Goal: Find specific page/section: Find specific page/section

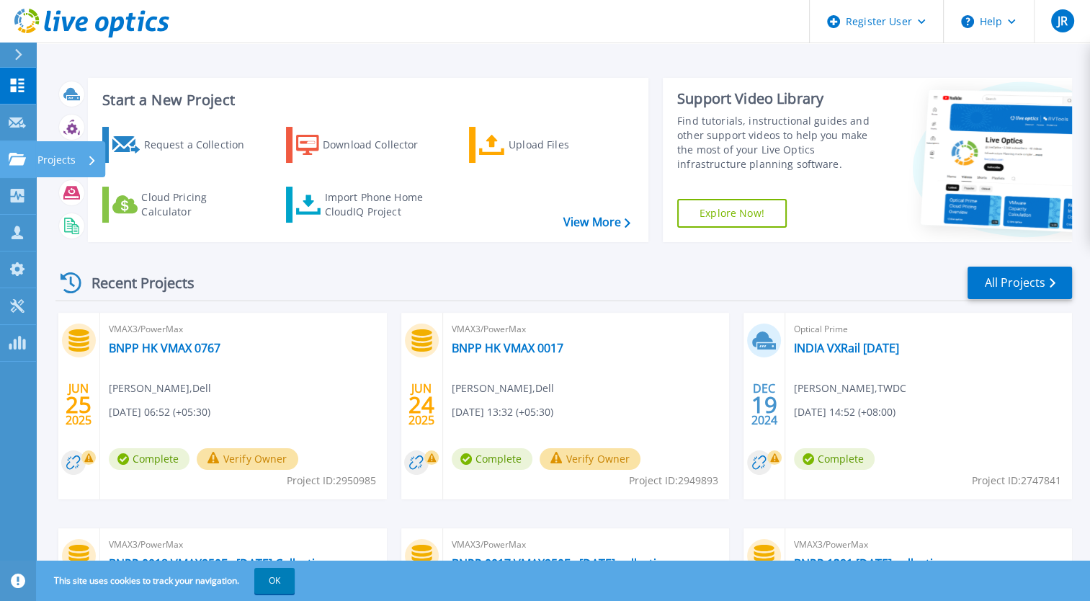
click at [21, 156] on icon at bounding box center [17, 159] width 17 height 12
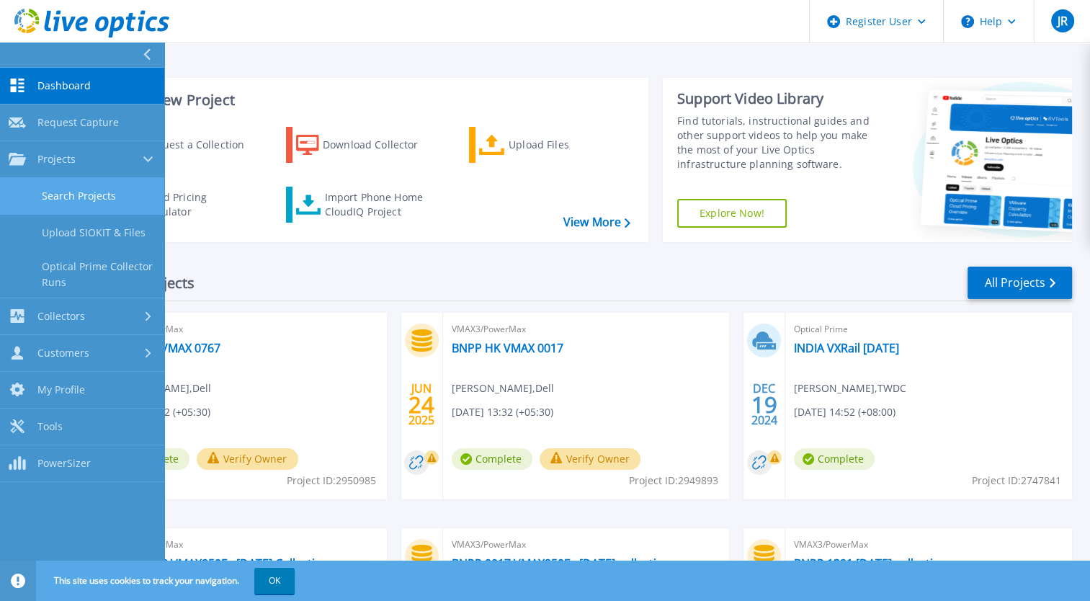
click at [104, 189] on link "Search Projects" at bounding box center [82, 196] width 164 height 37
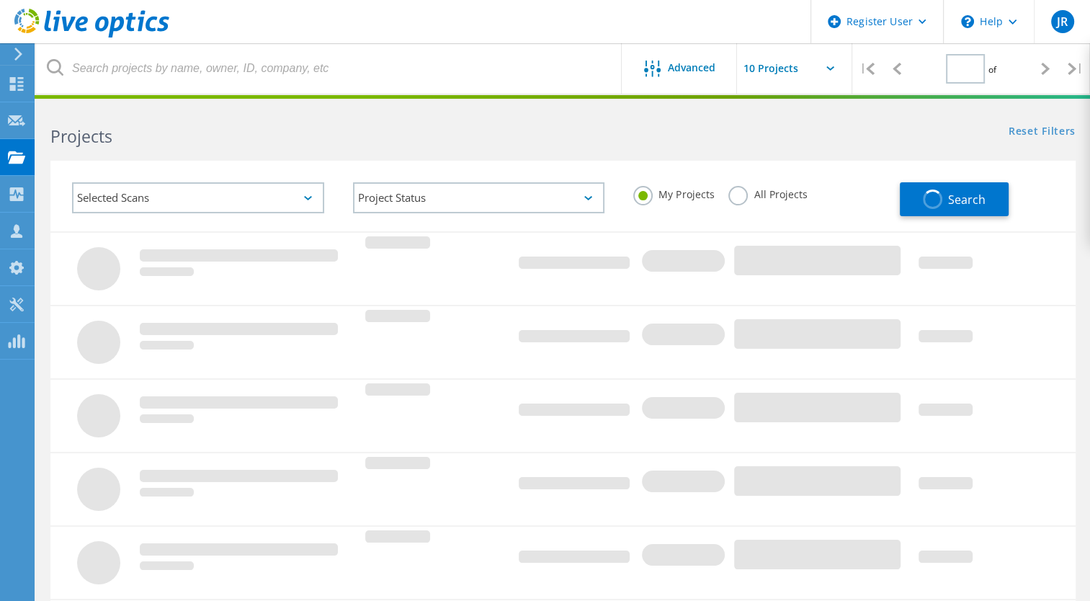
type input "1"
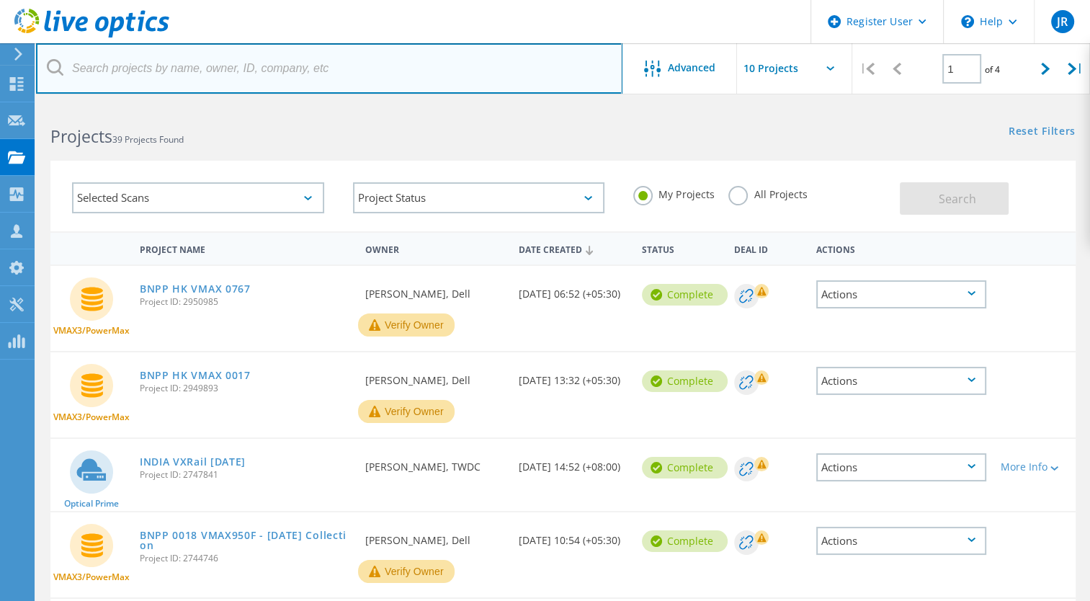
click at [310, 76] on input "text" at bounding box center [329, 68] width 586 height 50
paste input "3066312"
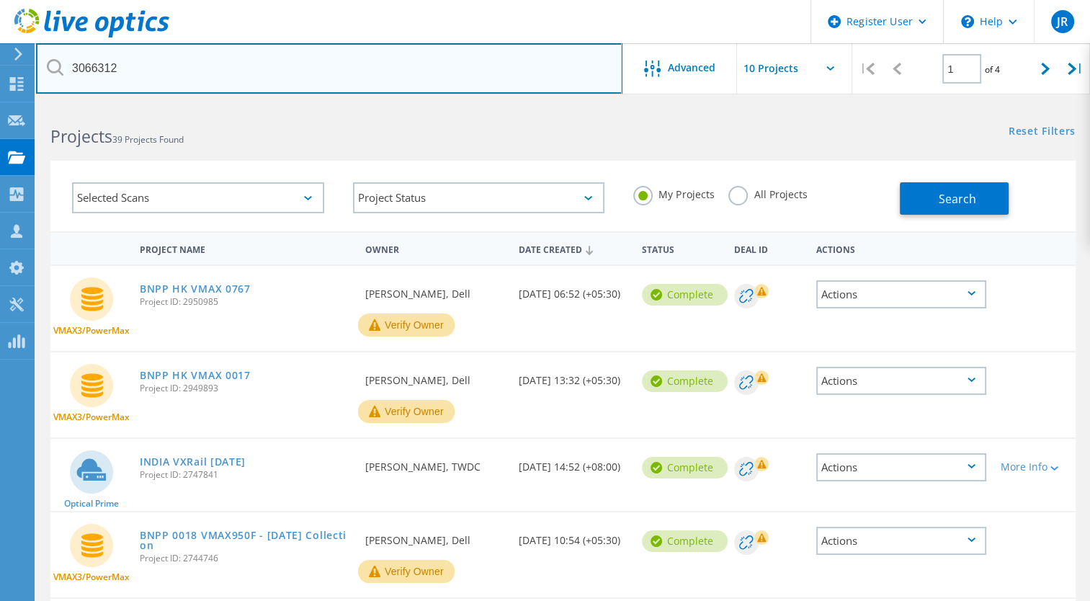
type input "3066312"
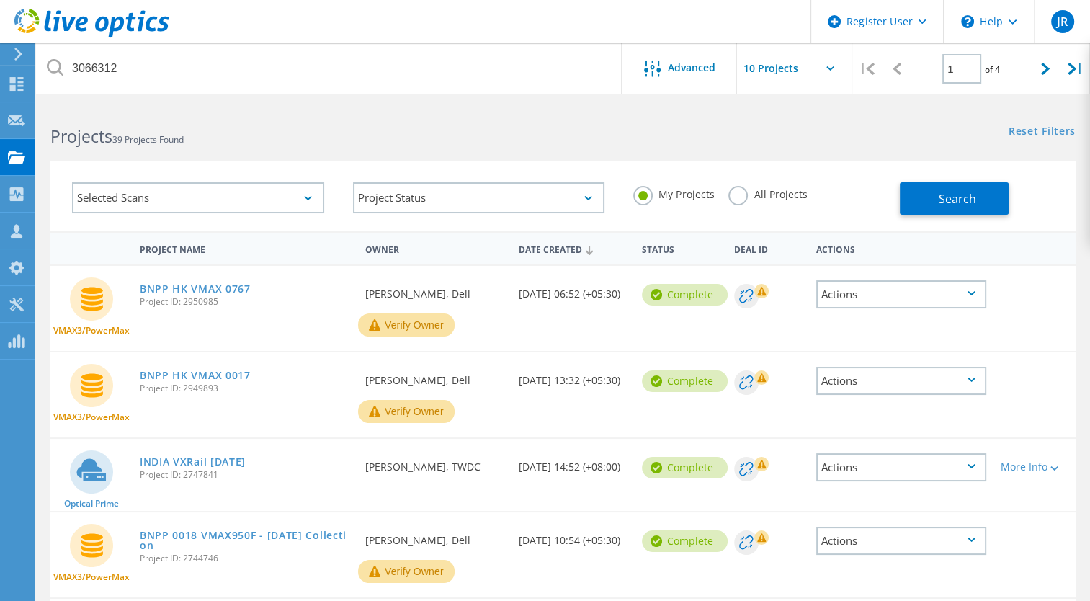
drag, startPoint x: 748, startPoint y: 194, endPoint x: 897, endPoint y: 200, distance: 148.5
click at [751, 194] on label "All Projects" at bounding box center [767, 193] width 79 height 14
click at [0, 0] on input "All Projects" at bounding box center [0, 0] width 0 height 0
click at [952, 204] on span "Search" at bounding box center [957, 199] width 37 height 16
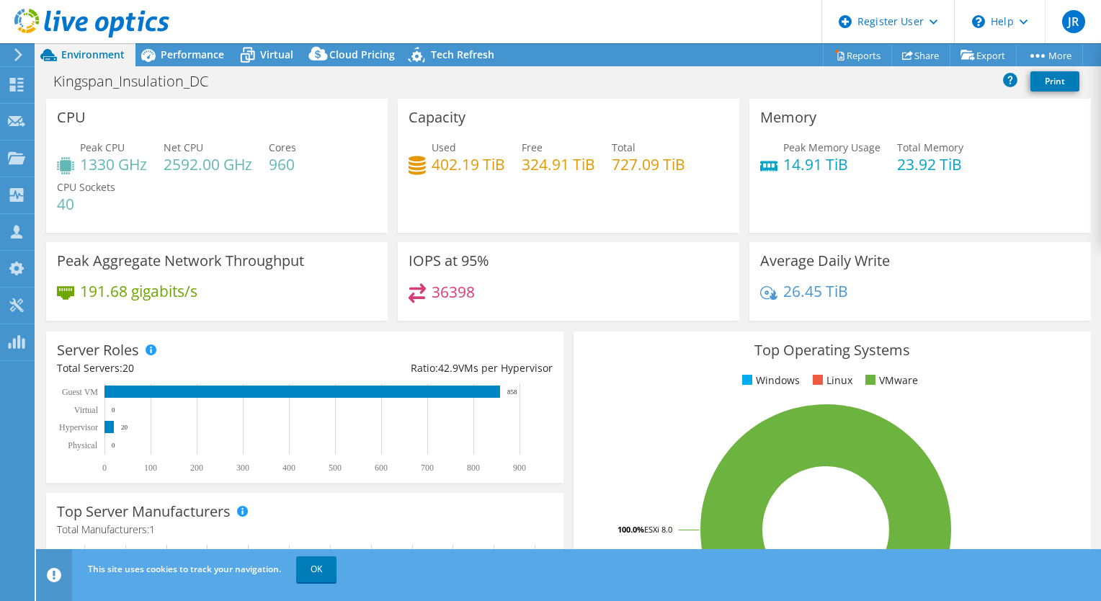
drag, startPoint x: 475, startPoint y: 303, endPoint x: 424, endPoint y: 309, distance: 51.6
click at [424, 309] on div "36398" at bounding box center [568, 298] width 320 height 31
click at [188, 52] on span "Performance" at bounding box center [192, 55] width 63 height 14
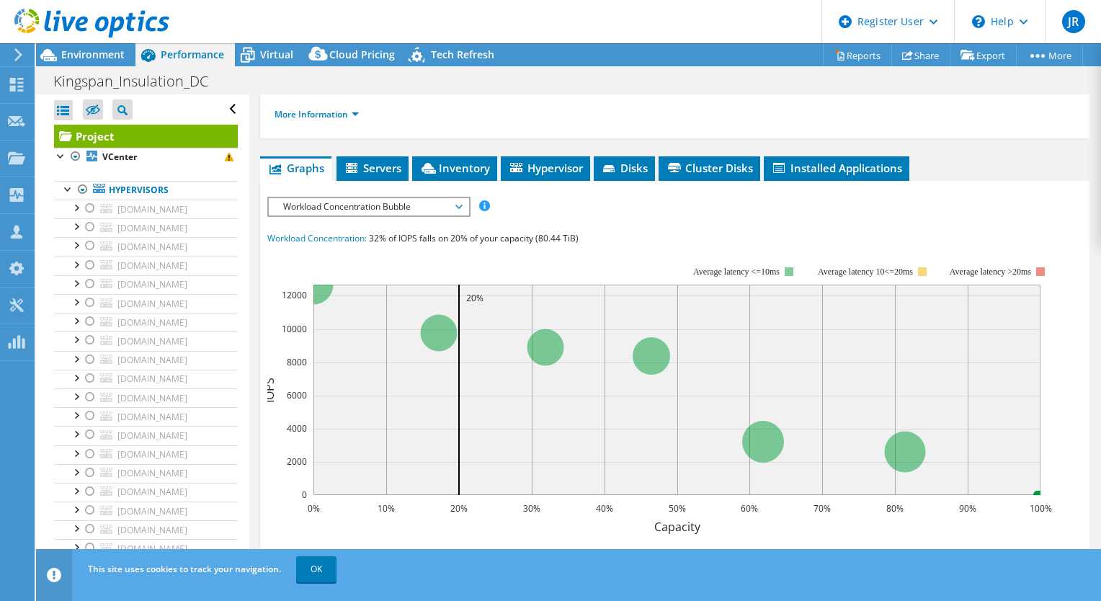
scroll to position [222, 0]
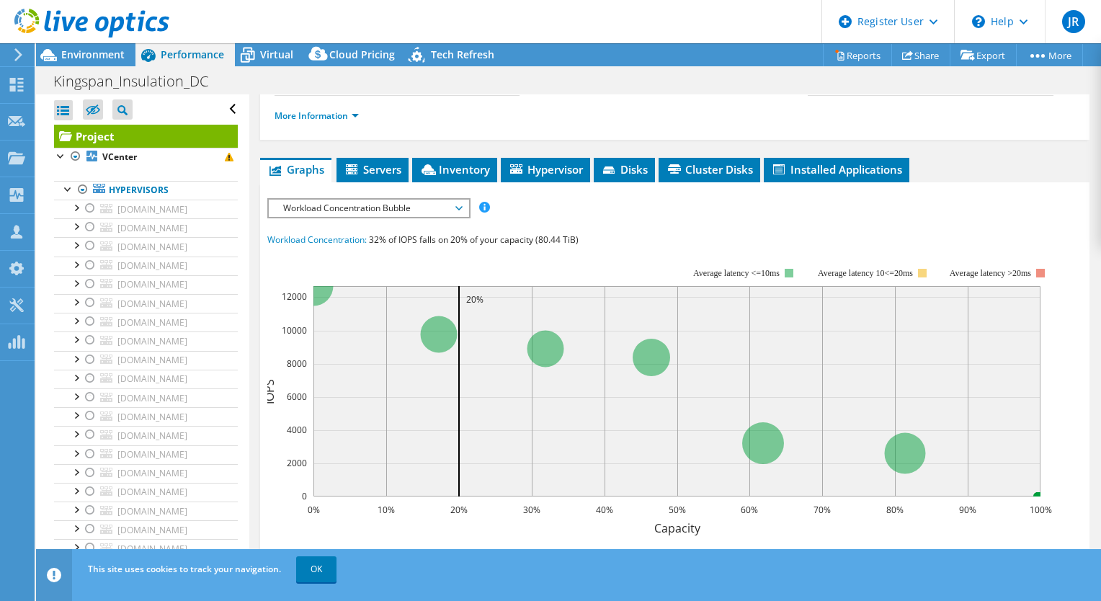
click at [343, 217] on span "Workload Concentration Bubble" at bounding box center [368, 208] width 185 height 17
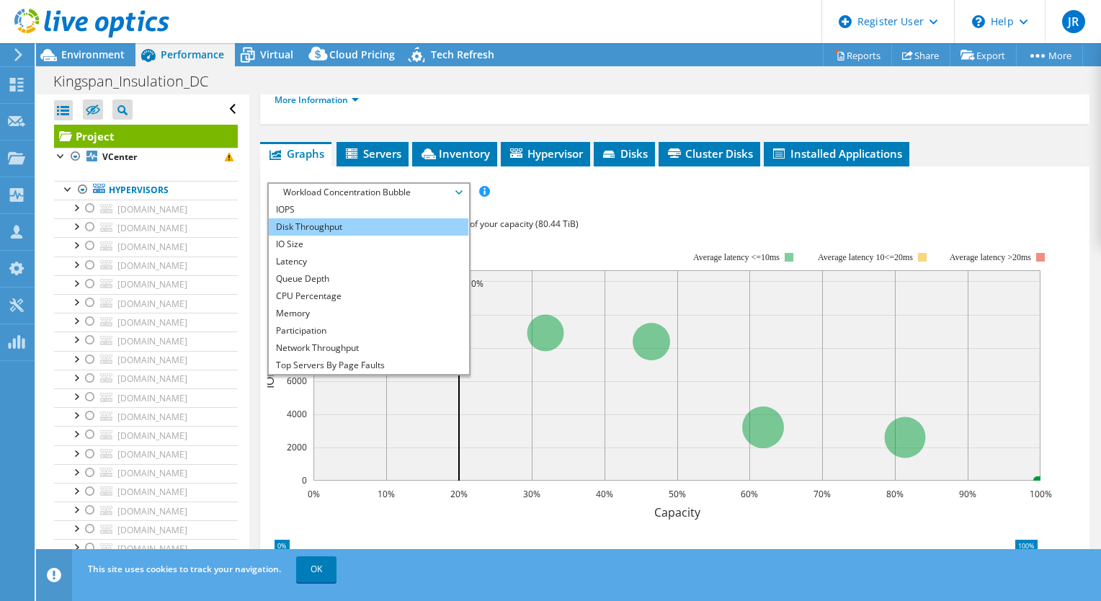
scroll to position [216, 0]
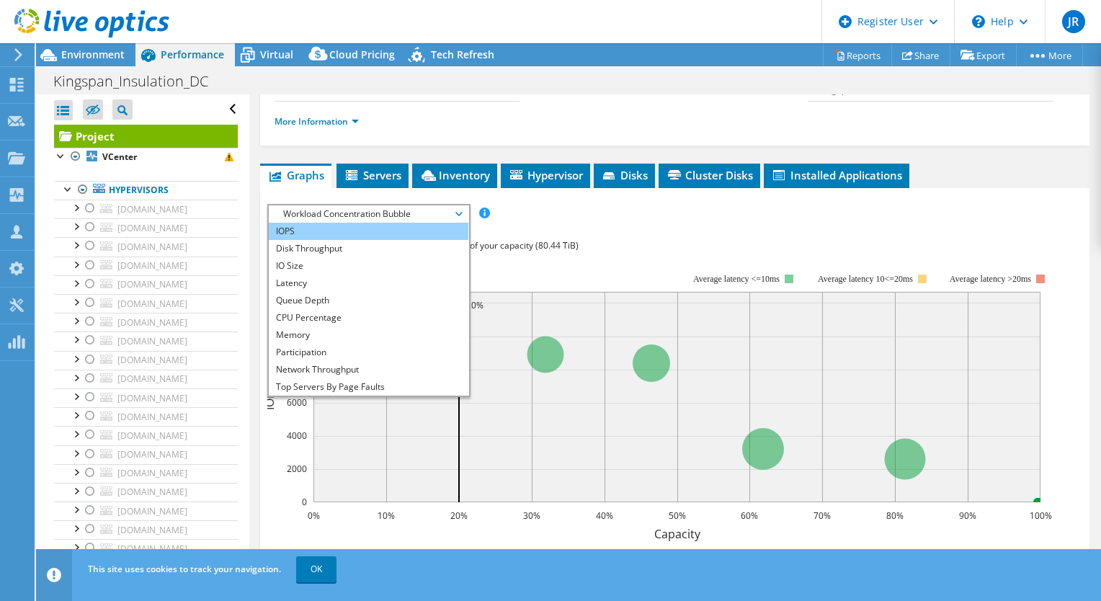
click at [326, 240] on li "IOPS" at bounding box center [369, 231] width 200 height 17
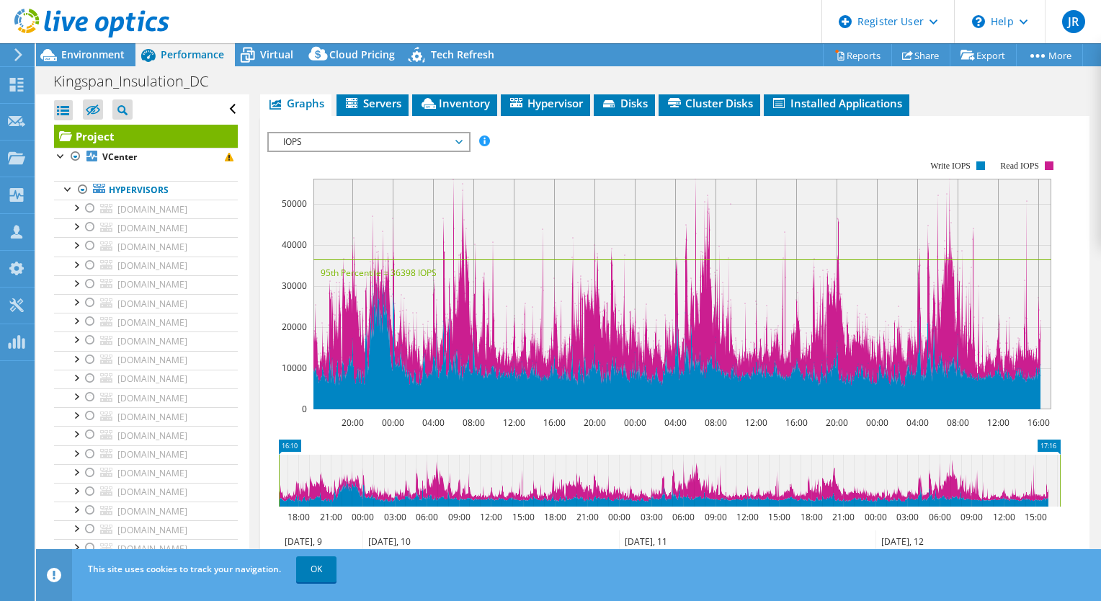
scroll to position [72, 0]
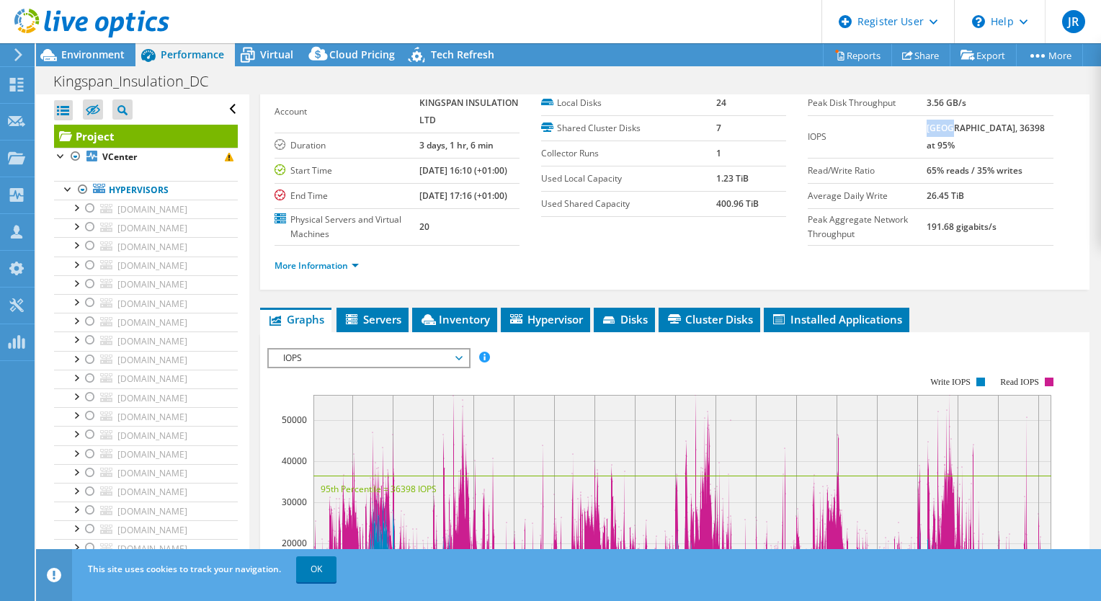
drag, startPoint x: 939, startPoint y: 124, endPoint x: 962, endPoint y: 121, distance: 23.9
click at [962, 122] on b "[GEOGRAPHIC_DATA], 36398 at 95%" at bounding box center [985, 137] width 118 height 30
copy b "56054"
click at [95, 43] on div at bounding box center [84, 24] width 169 height 48
click at [98, 53] on span "Environment" at bounding box center [92, 55] width 63 height 14
